Goal: Task Accomplishment & Management: Complete application form

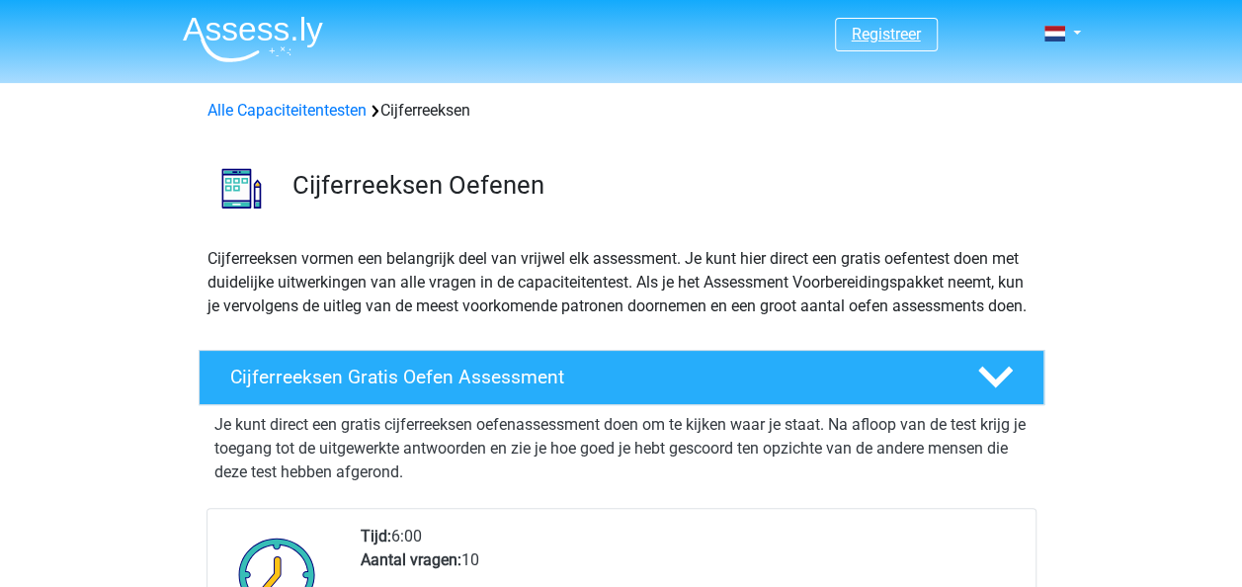
click at [859, 40] on link "Registreer" at bounding box center [886, 34] width 69 height 19
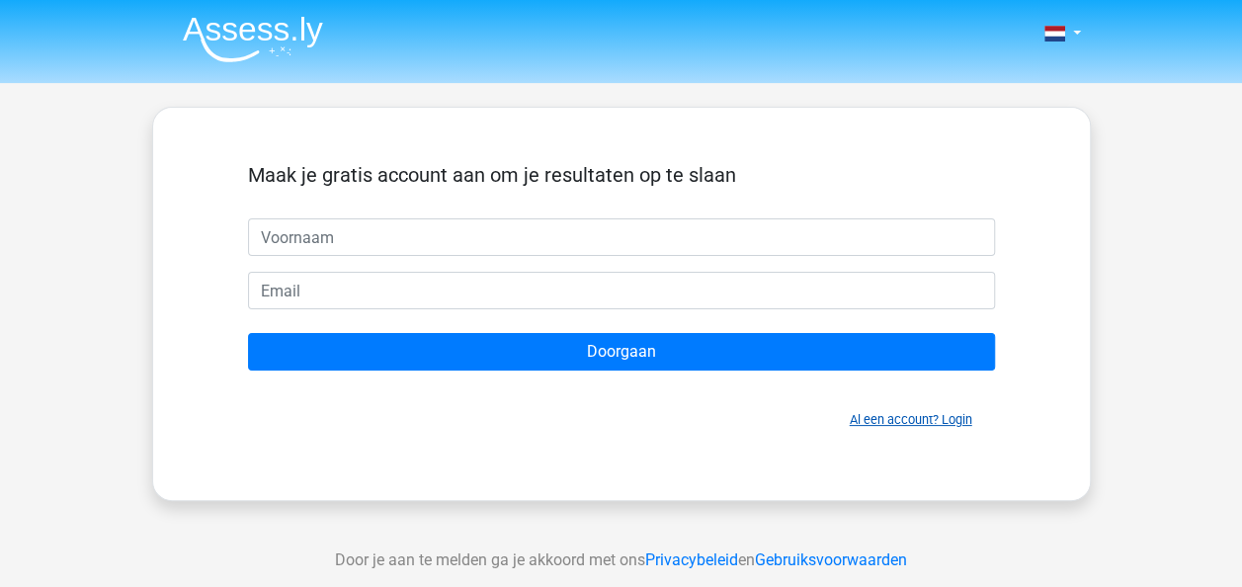
click at [907, 418] on link "Al een account? Login" at bounding box center [911, 419] width 123 height 15
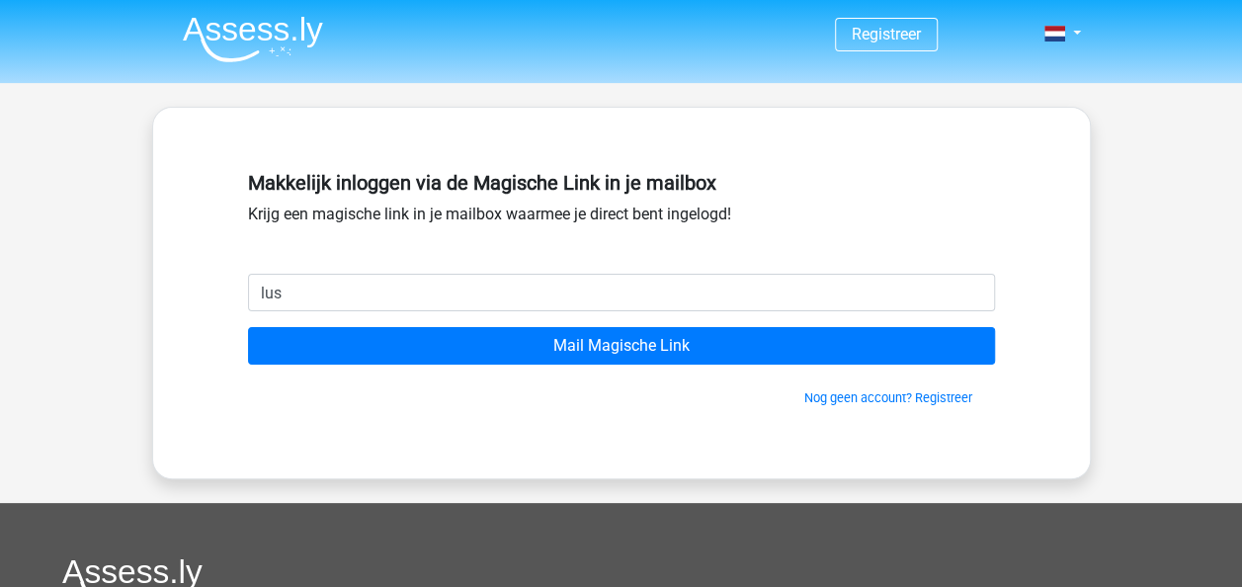
click at [248, 327] on input "Mail Magische Link" at bounding box center [621, 346] width 747 height 38
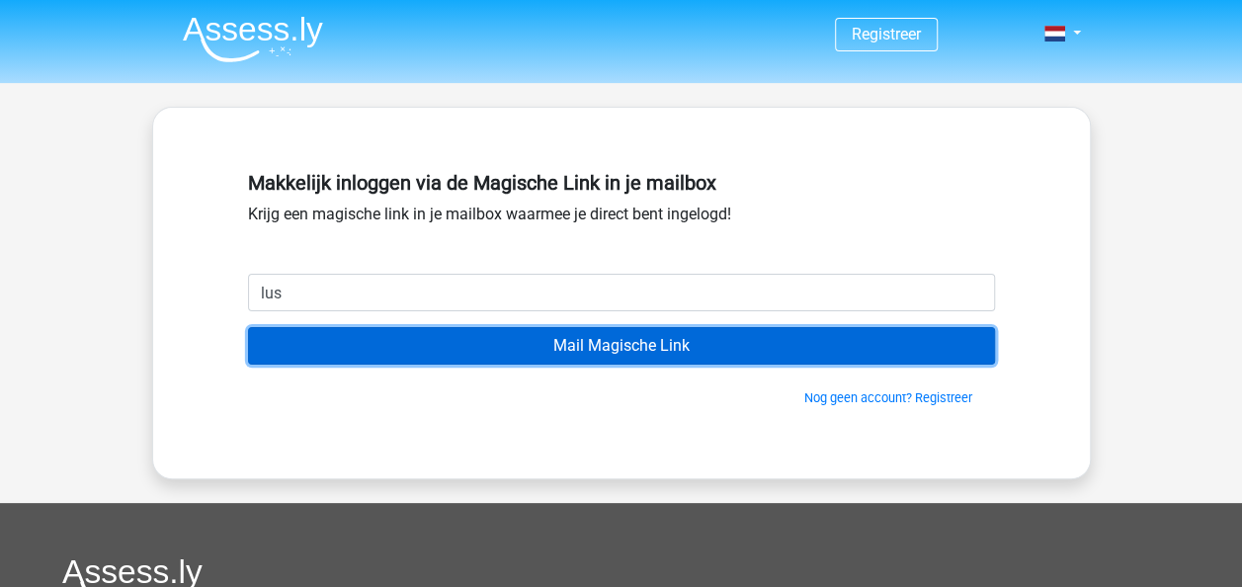
click at [907, 355] on input "Mail Magische Link" at bounding box center [621, 346] width 747 height 38
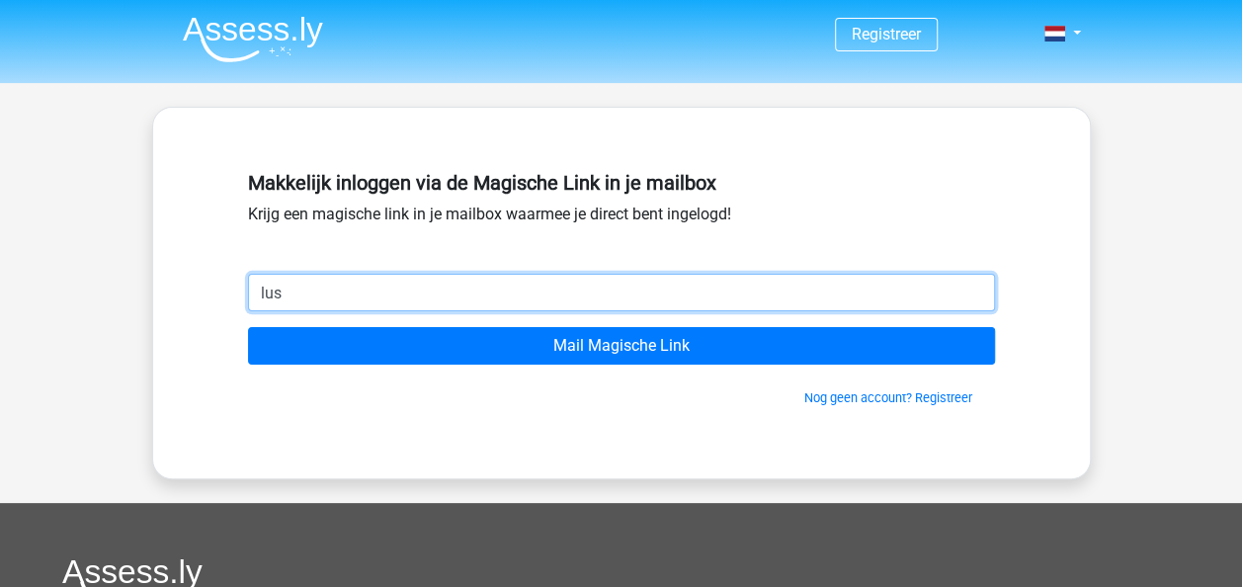
click at [624, 286] on input "lus" at bounding box center [621, 293] width 747 height 38
type input "lusilawonoyah@gmail.com"
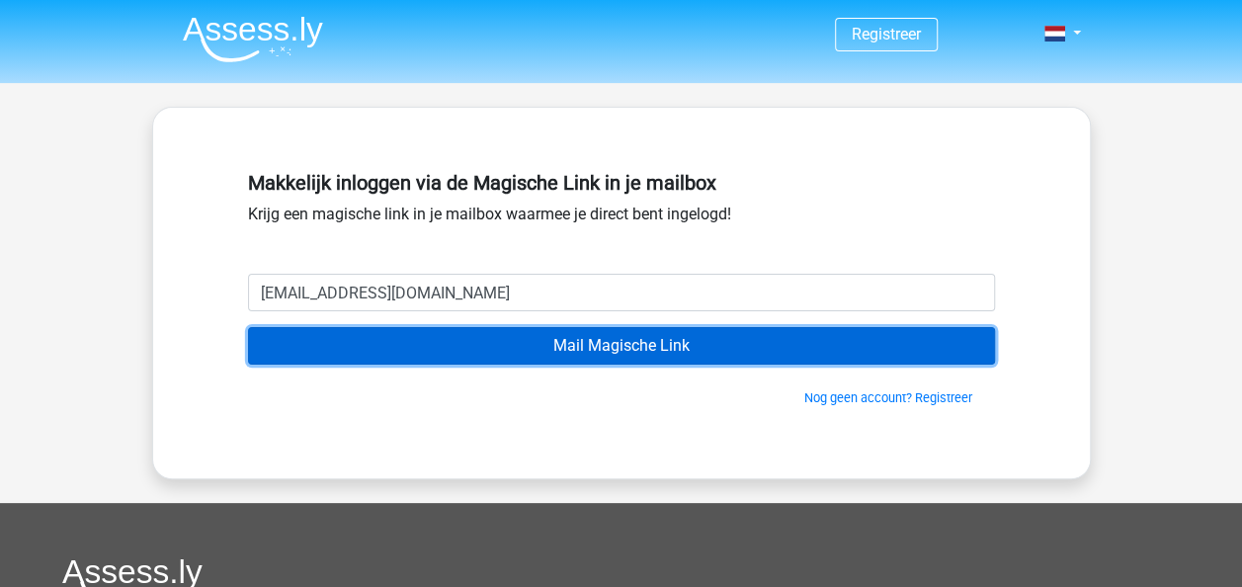
click at [455, 353] on input "Mail Magische Link" at bounding box center [621, 346] width 747 height 38
